Goal: Task Accomplishment & Management: Book appointment/travel/reservation

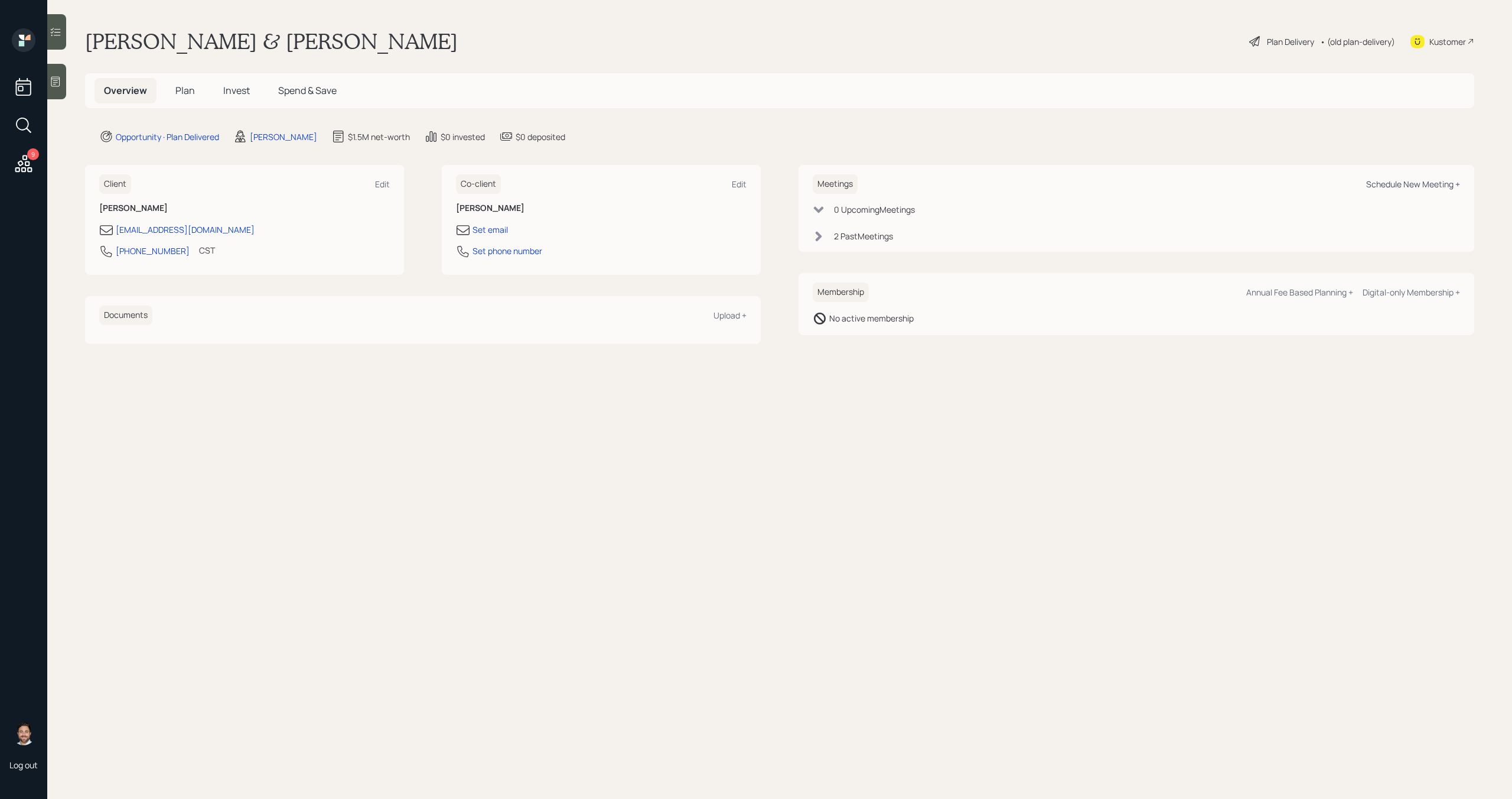
click at [1379, 183] on div "Schedule New Meeting +" at bounding box center [1413, 183] width 94 height 11
select select "bffa7908-1b2a-4c79-9bb6-f0ec9aed22d3"
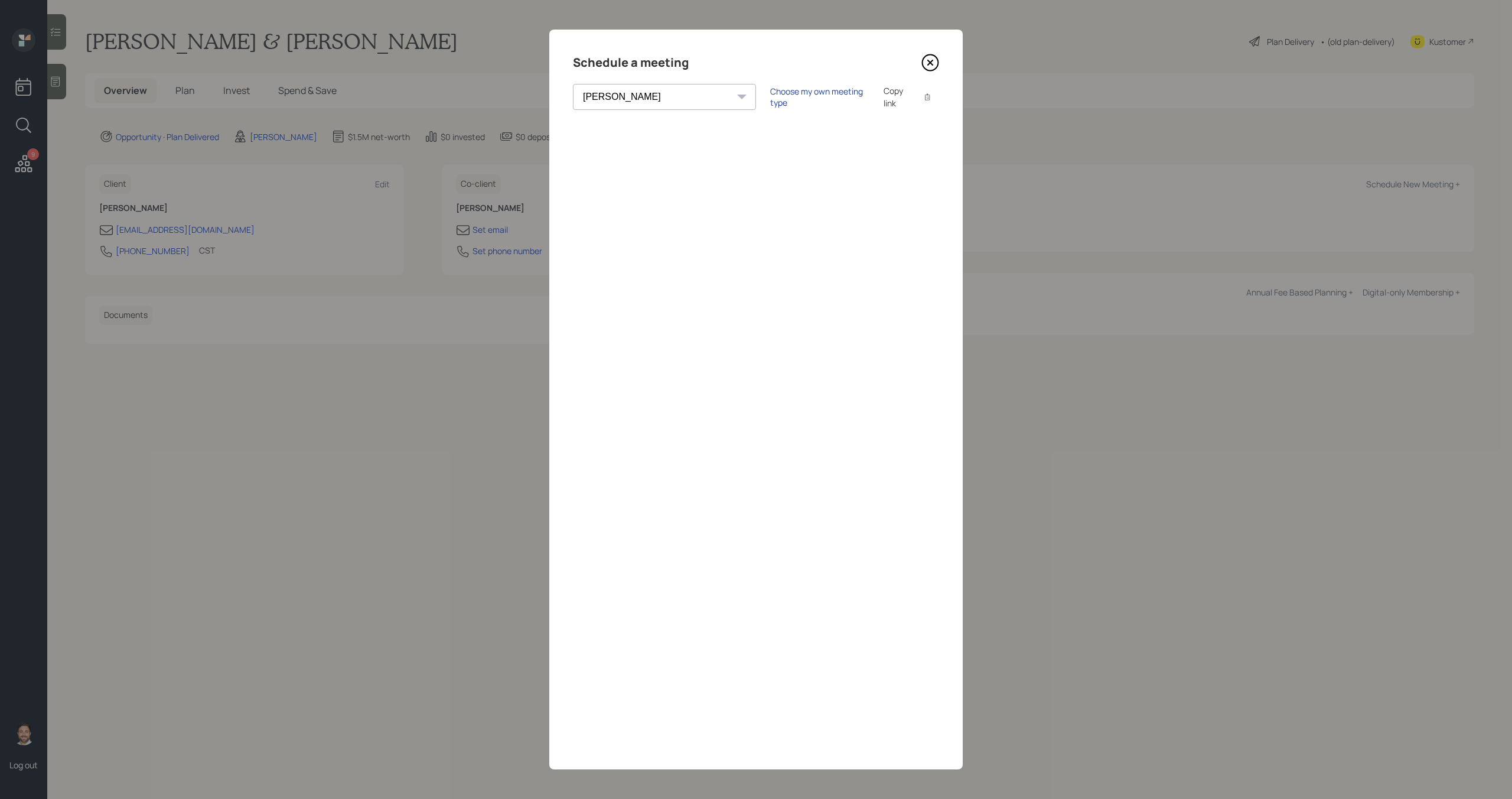
click at [770, 99] on div "Choose my own meeting type" at bounding box center [819, 96] width 99 height 22
